Goal: Information Seeking & Learning: Check status

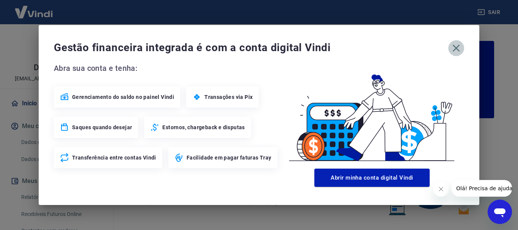
click at [456, 46] on icon "button" at bounding box center [456, 48] width 12 height 12
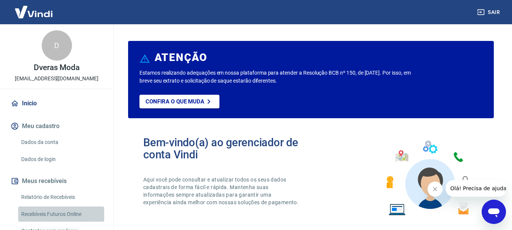
click at [71, 215] on link "Recebíveis Futuros Online" at bounding box center [61, 215] width 86 height 16
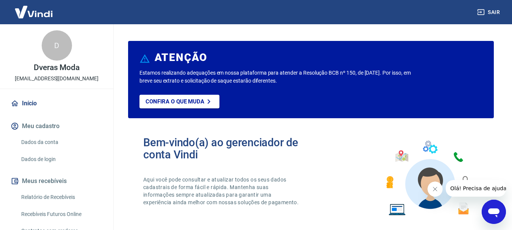
click at [56, 198] on link "Relatório de Recebíveis" at bounding box center [61, 198] width 86 height 16
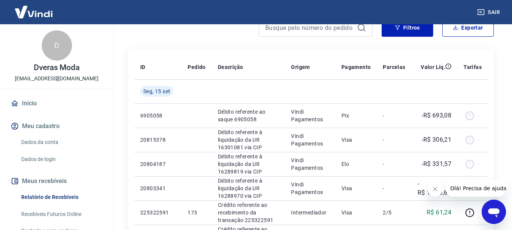
scroll to position [152, 0]
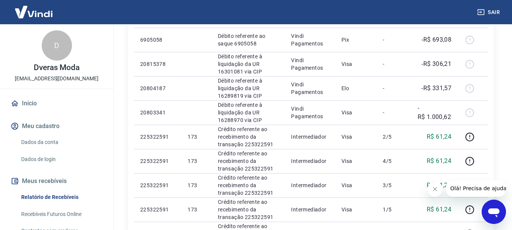
click at [435, 189] on icon "Fechar mensagem da empresa" at bounding box center [435, 189] width 4 height 4
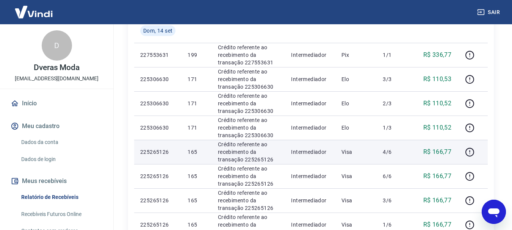
scroll to position [608, 0]
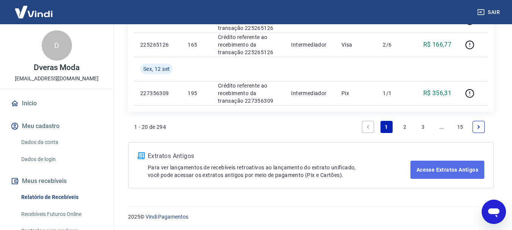
click at [436, 171] on link "Acesse Extratos Antigos" at bounding box center [448, 170] width 74 height 18
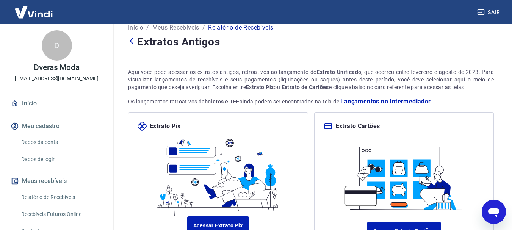
scroll to position [85, 0]
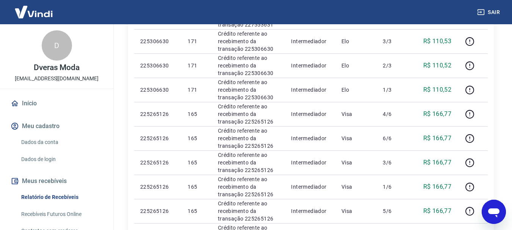
scroll to position [608, 0]
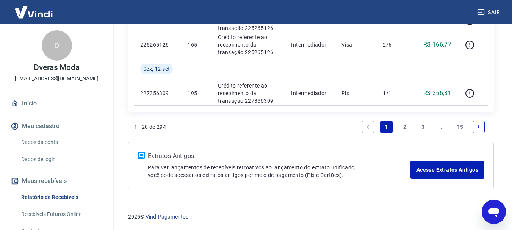
click at [476, 127] on icon "Next page" at bounding box center [478, 126] width 5 height 5
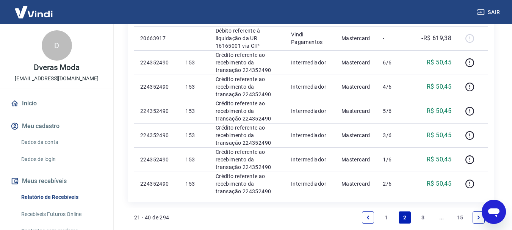
scroll to position [569, 0]
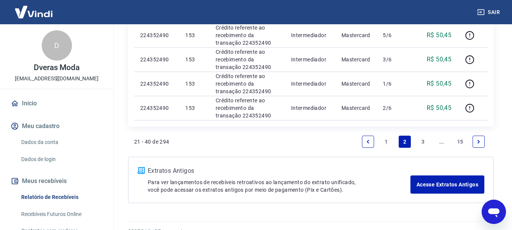
click at [480, 142] on icon "Next page" at bounding box center [478, 141] width 5 height 5
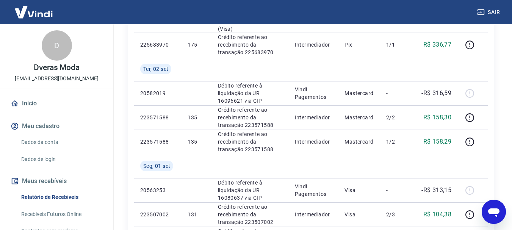
scroll to position [663, 0]
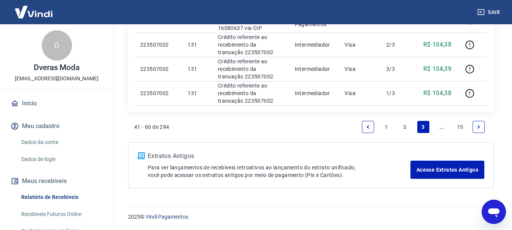
click at [480, 127] on icon "Next page" at bounding box center [478, 126] width 5 height 5
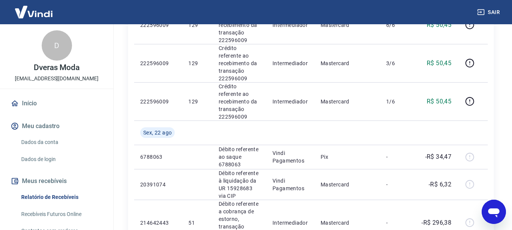
scroll to position [720, 0]
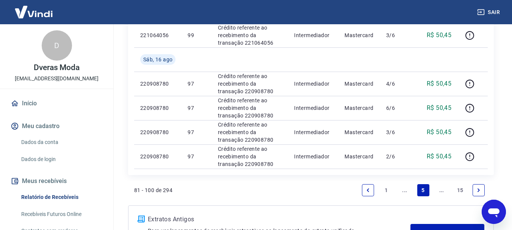
scroll to position [632, 0]
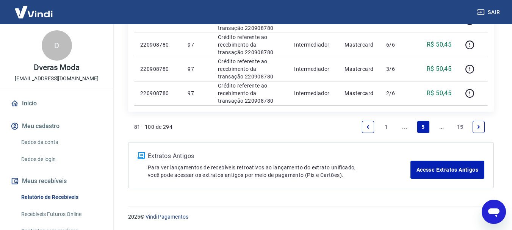
click at [480, 128] on icon "Next page" at bounding box center [478, 126] width 5 height 5
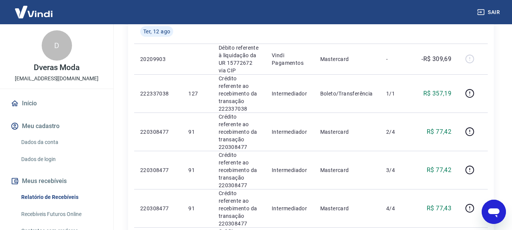
scroll to position [720, 0]
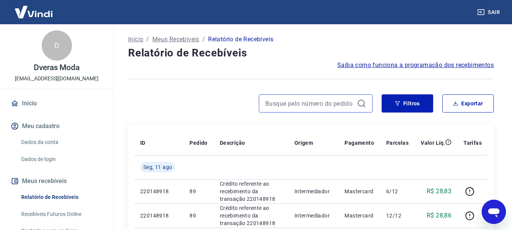
click at [307, 103] on input at bounding box center [309, 103] width 89 height 11
click at [292, 98] on input "812" at bounding box center [309, 103] width 89 height 11
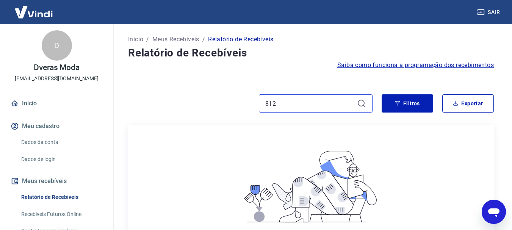
type input "812"
click at [365, 104] on icon at bounding box center [361, 103] width 9 height 9
click at [364, 104] on icon at bounding box center [361, 103] width 7 height 7
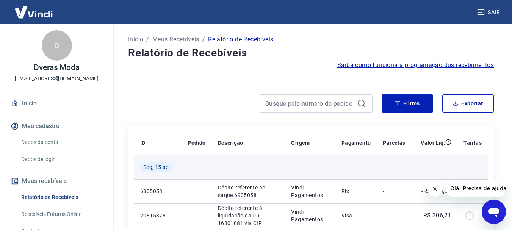
scroll to position [76, 0]
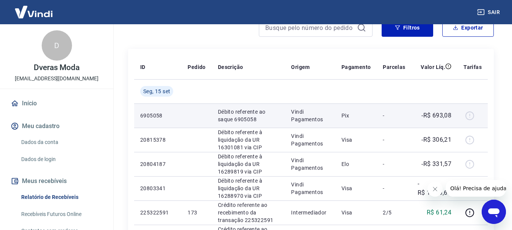
click at [344, 119] on p "Pix" at bounding box center [357, 116] width 30 height 8
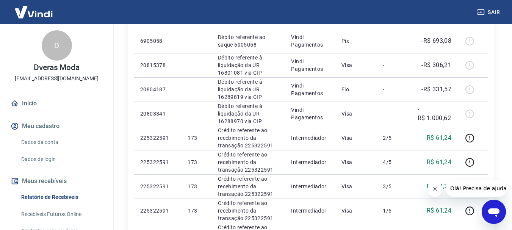
scroll to position [155, 0]
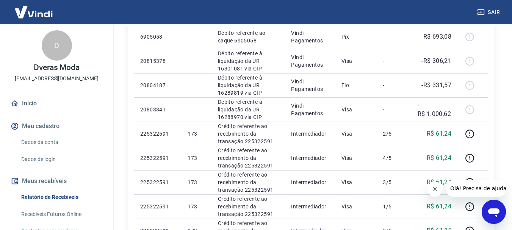
click at [434, 189] on icon "Fechar mensagem da empresa" at bounding box center [435, 189] width 6 height 6
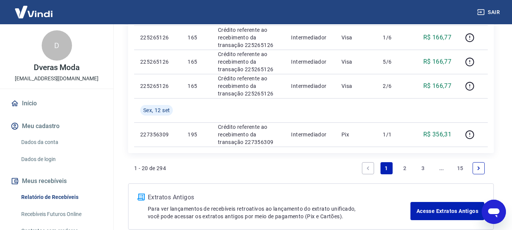
scroll to position [571, 0]
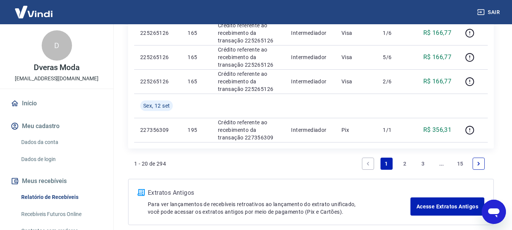
click at [404, 163] on link "2" at bounding box center [405, 164] width 12 height 12
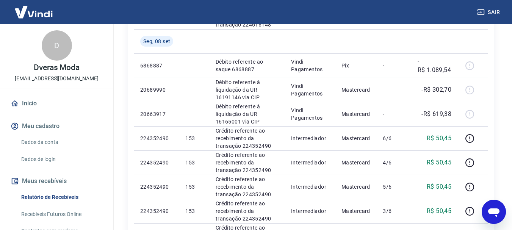
scroll to position [584, 0]
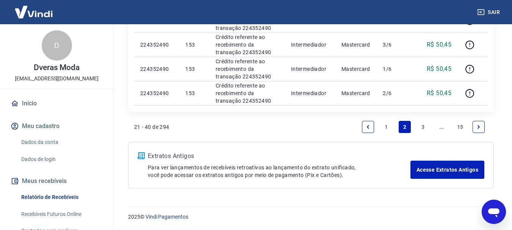
click at [389, 125] on link "1" at bounding box center [387, 127] width 12 height 12
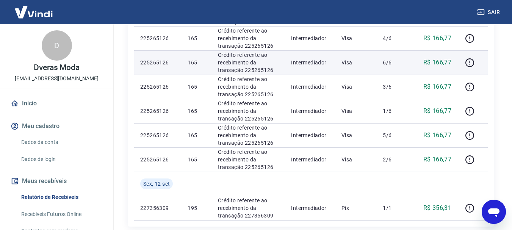
scroll to position [607, 0]
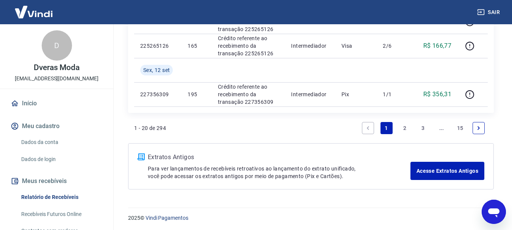
click at [405, 126] on link "2" at bounding box center [405, 128] width 12 height 12
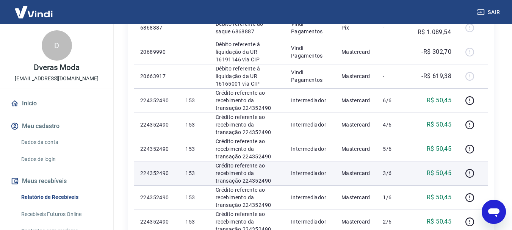
scroll to position [584, 0]
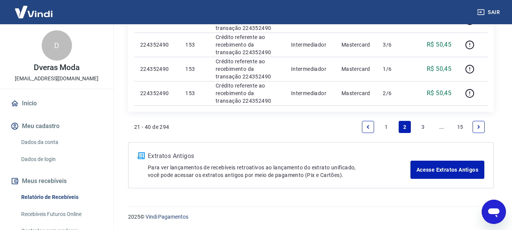
click at [387, 127] on link "1" at bounding box center [387, 127] width 12 height 12
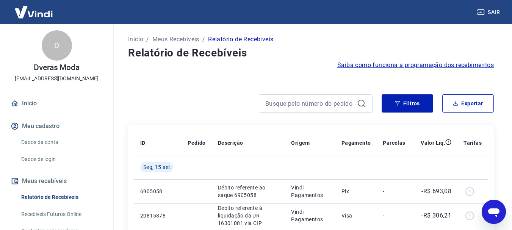
click at [51, 196] on link "Relatório de Recebíveis" at bounding box center [61, 198] width 86 height 16
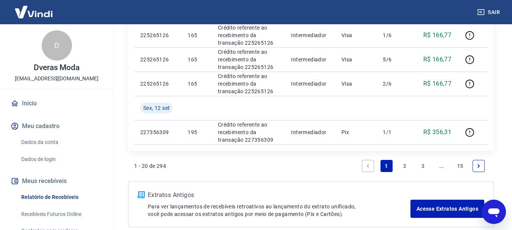
scroll to position [608, 0]
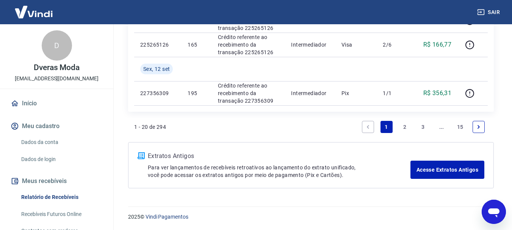
click at [426, 129] on link "3" at bounding box center [423, 127] width 12 height 12
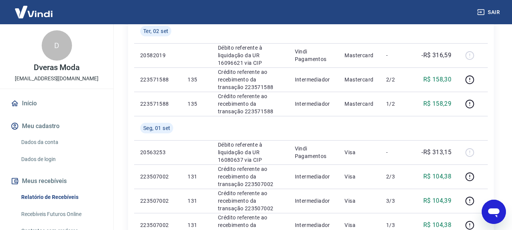
scroll to position [607, 0]
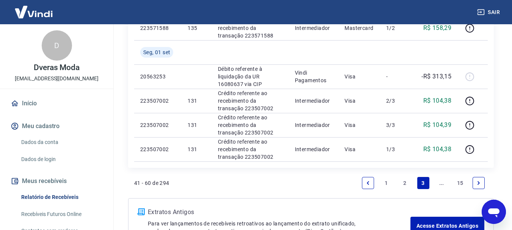
click at [441, 184] on link "..." at bounding box center [442, 183] width 12 height 12
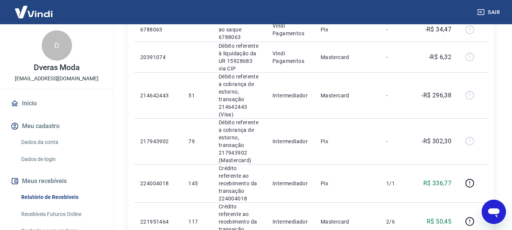
scroll to position [772, 0]
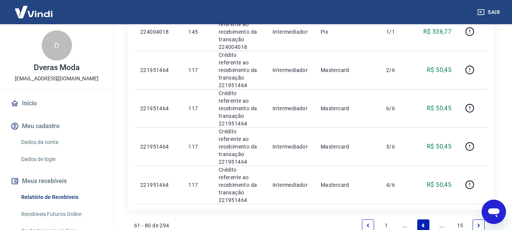
click at [403, 220] on link "..." at bounding box center [405, 226] width 12 height 12
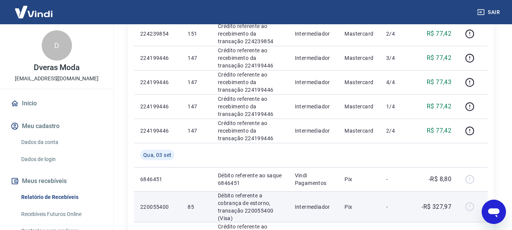
scroll to position [607, 0]
